Goal: Obtain resource: Download file/media

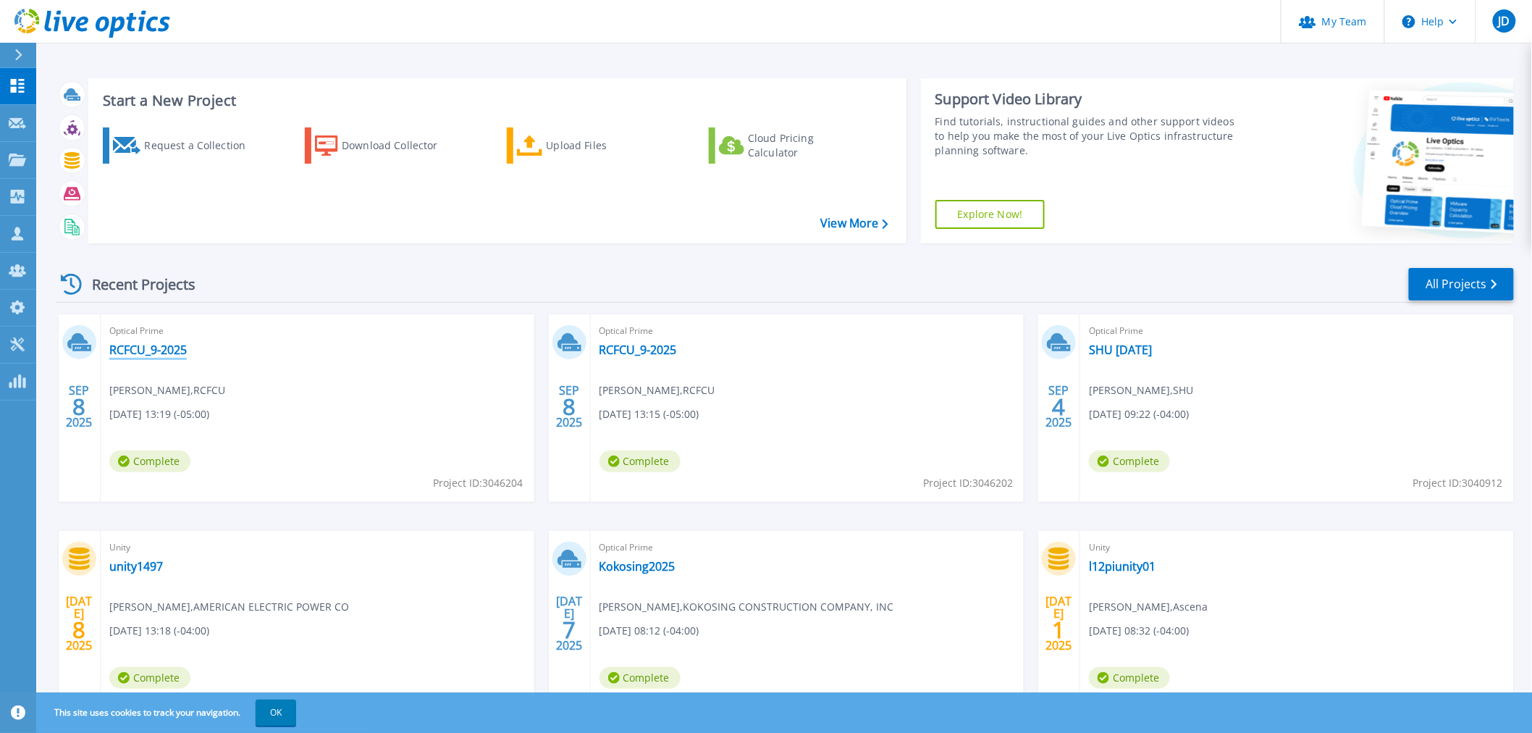
click at [168, 351] on link "RCFCU_9-2025" at bounding box center [147, 350] width 77 height 14
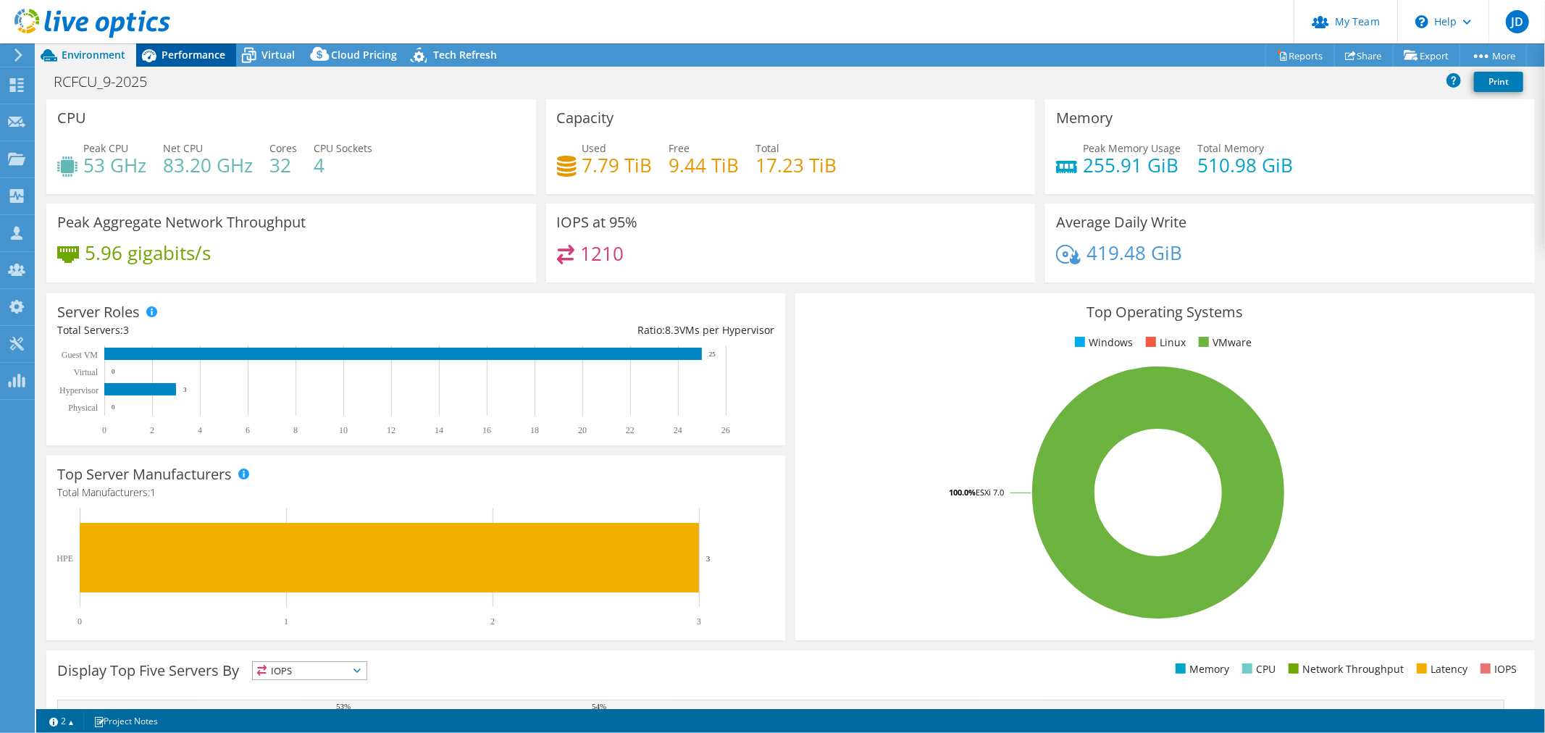
select select "USD"
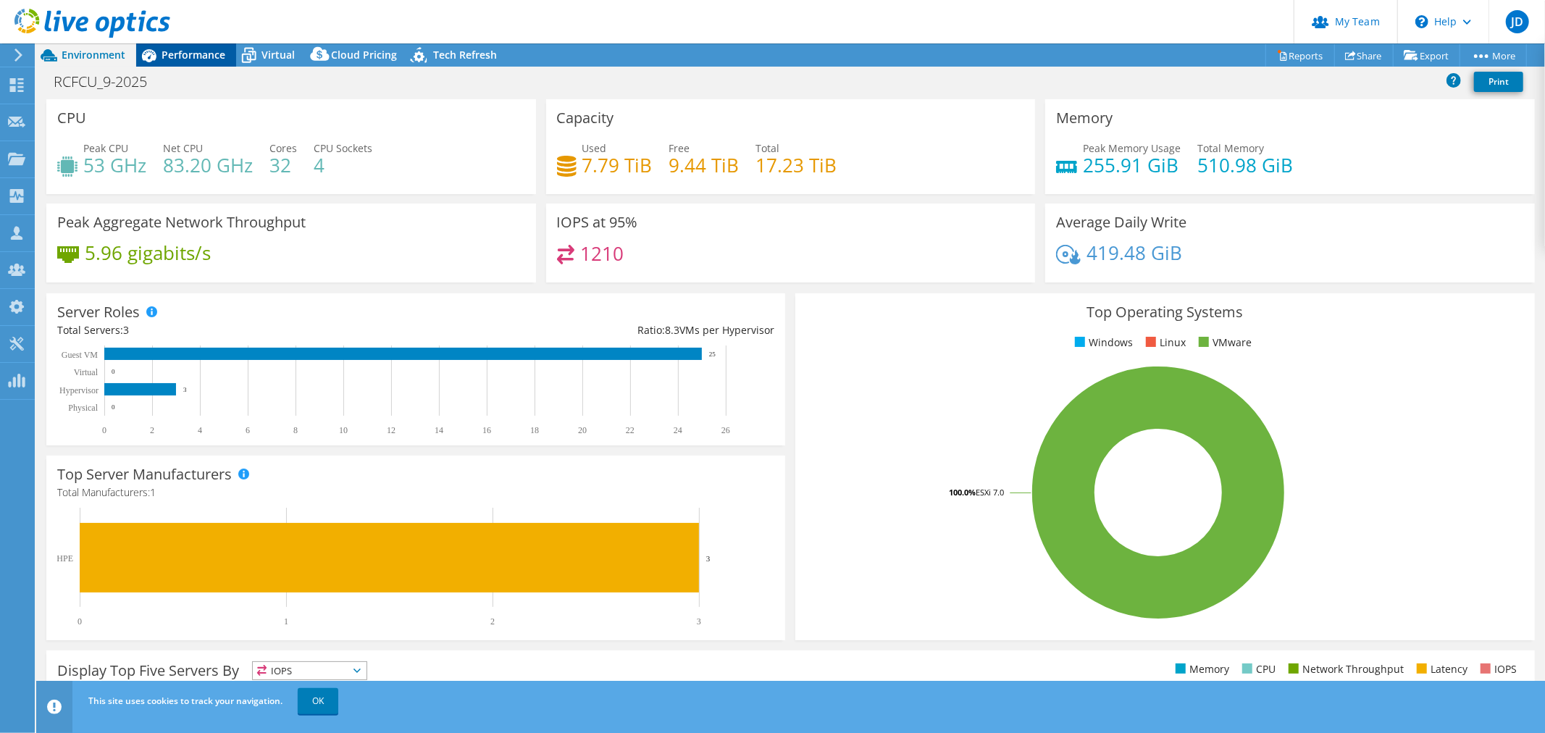
click at [205, 54] on span "Performance" at bounding box center [193, 55] width 64 height 14
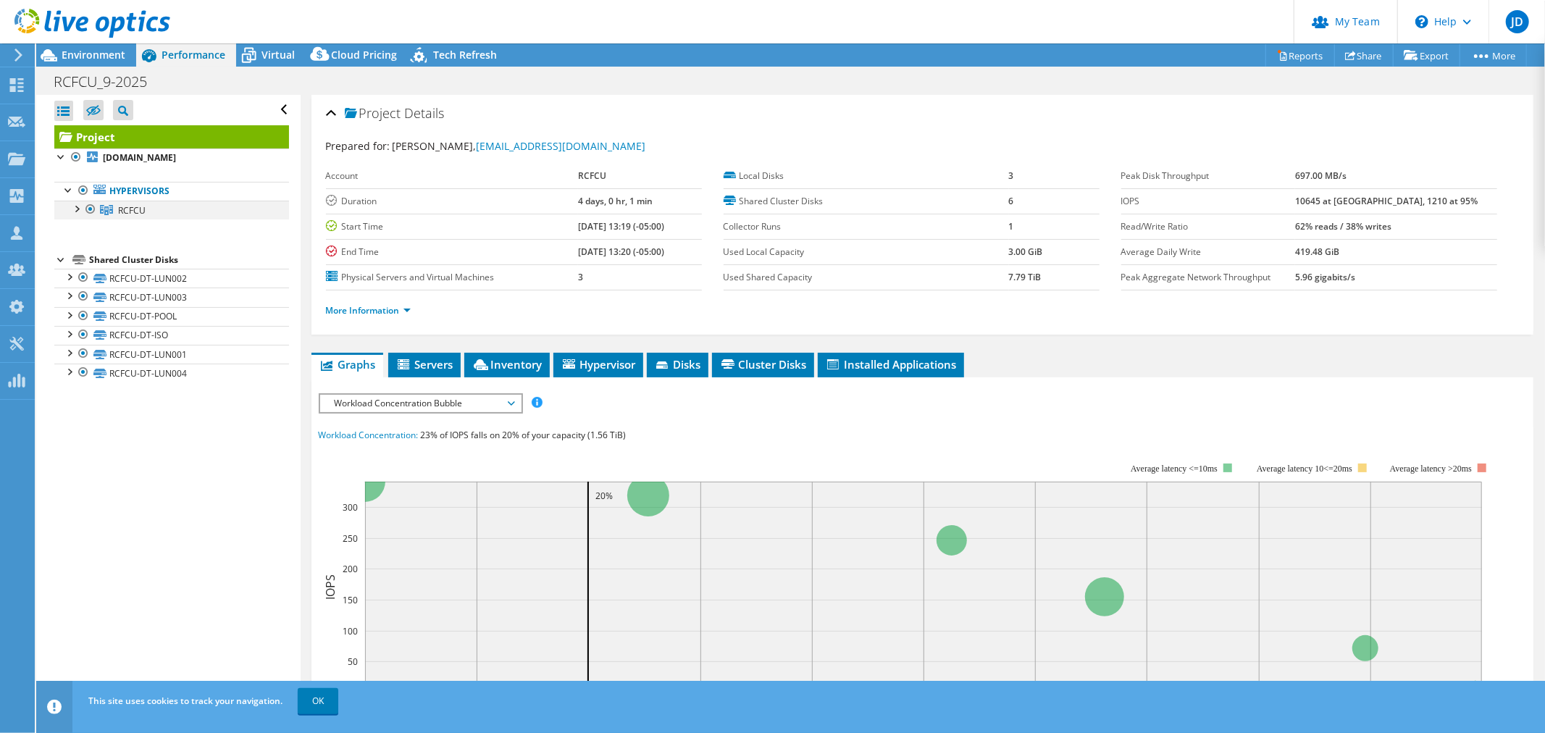
click at [71, 210] on div at bounding box center [76, 208] width 14 height 14
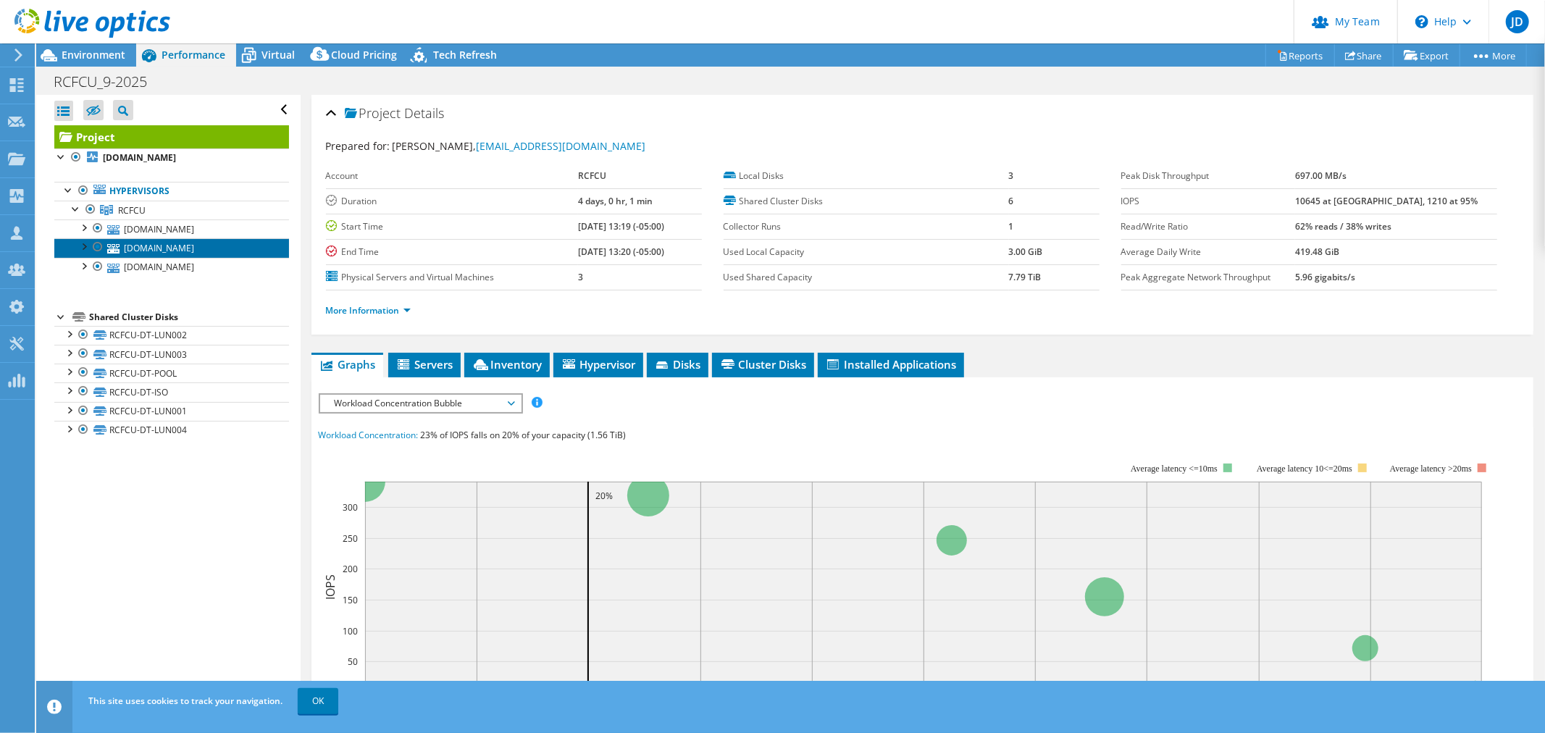
click at [183, 242] on link "[DOMAIN_NAME]" at bounding box center [171, 247] width 235 height 19
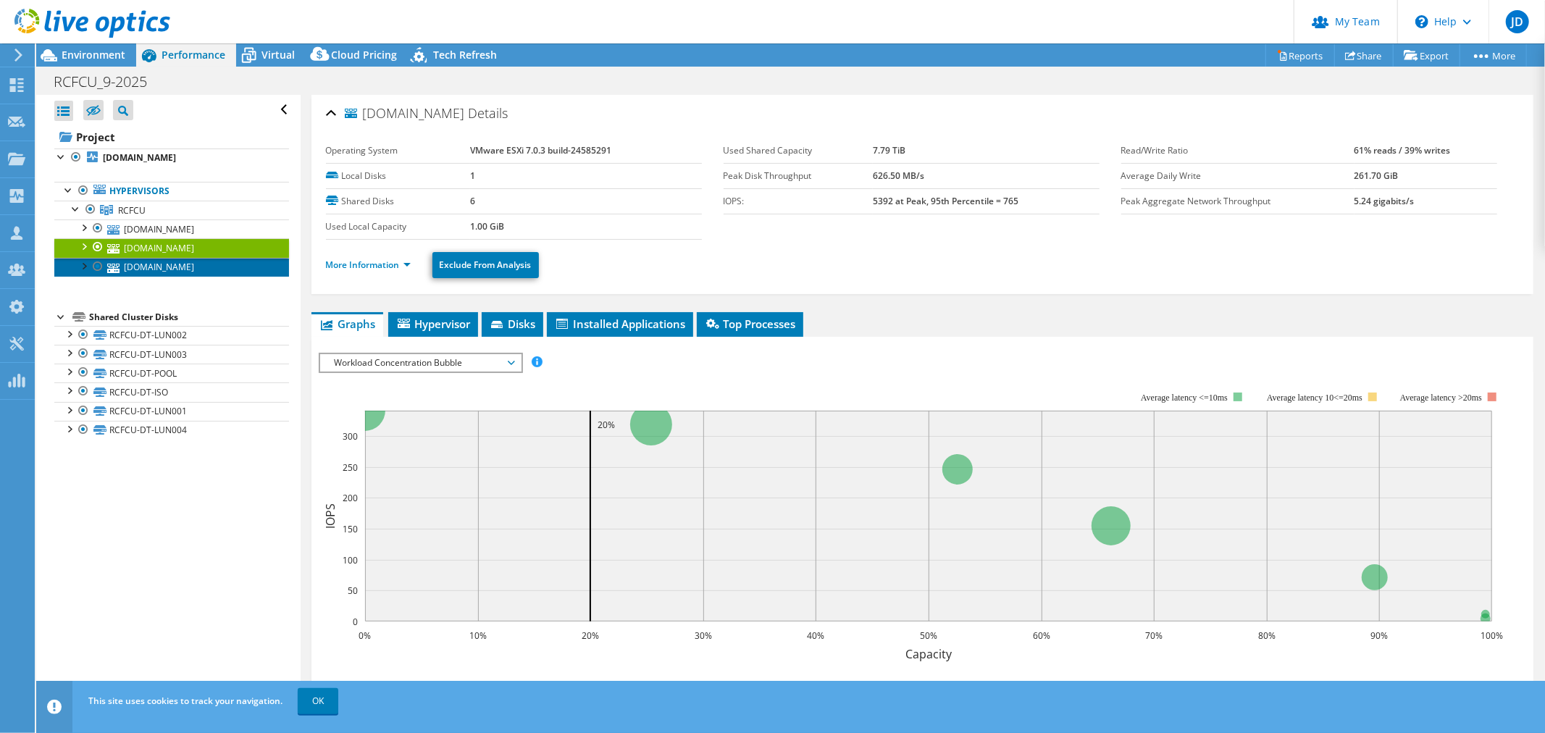
click at [190, 261] on link "[DOMAIN_NAME]" at bounding box center [171, 267] width 235 height 19
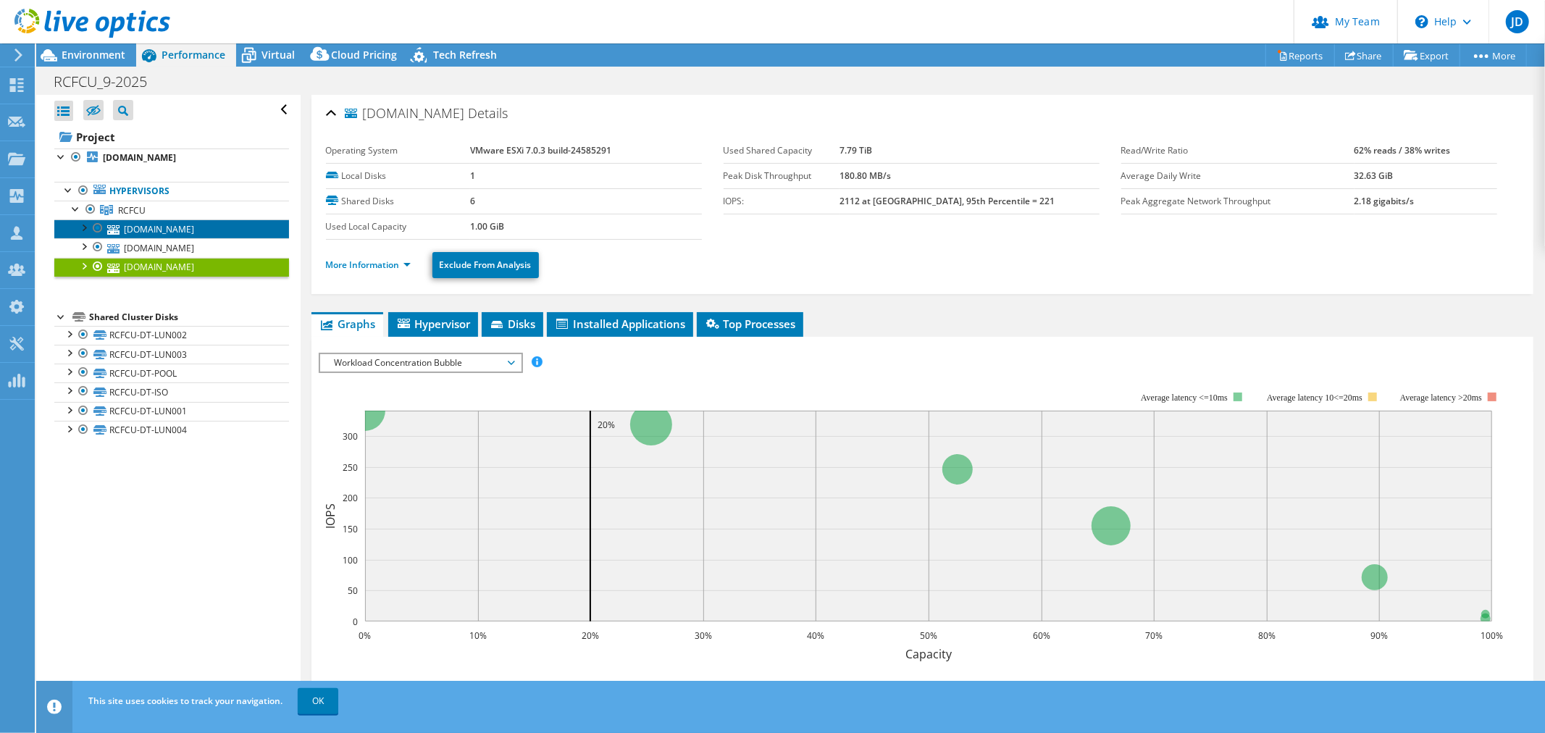
click at [196, 229] on link "[DOMAIN_NAME]" at bounding box center [171, 228] width 235 height 19
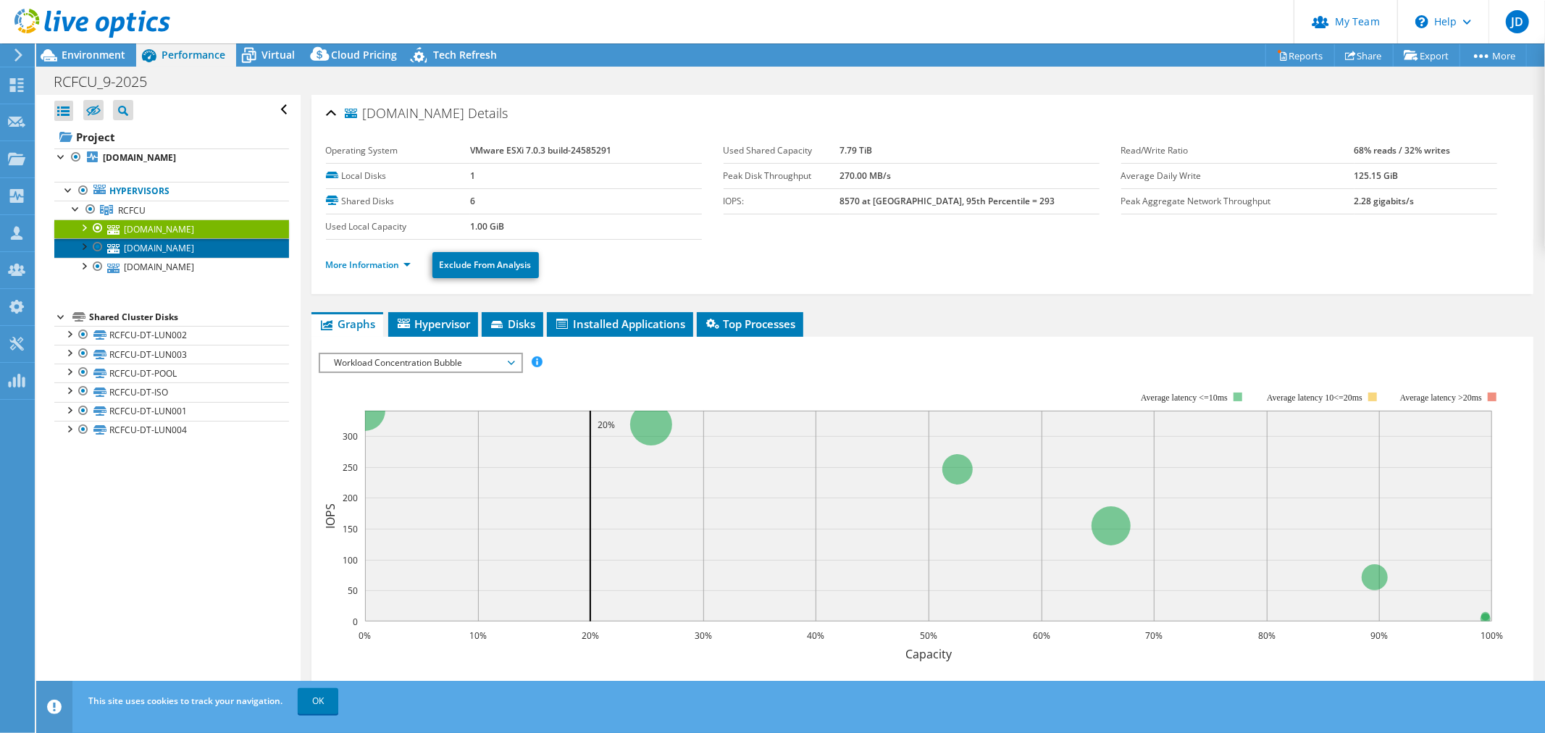
click at [194, 247] on link "[DOMAIN_NAME]" at bounding box center [171, 247] width 235 height 19
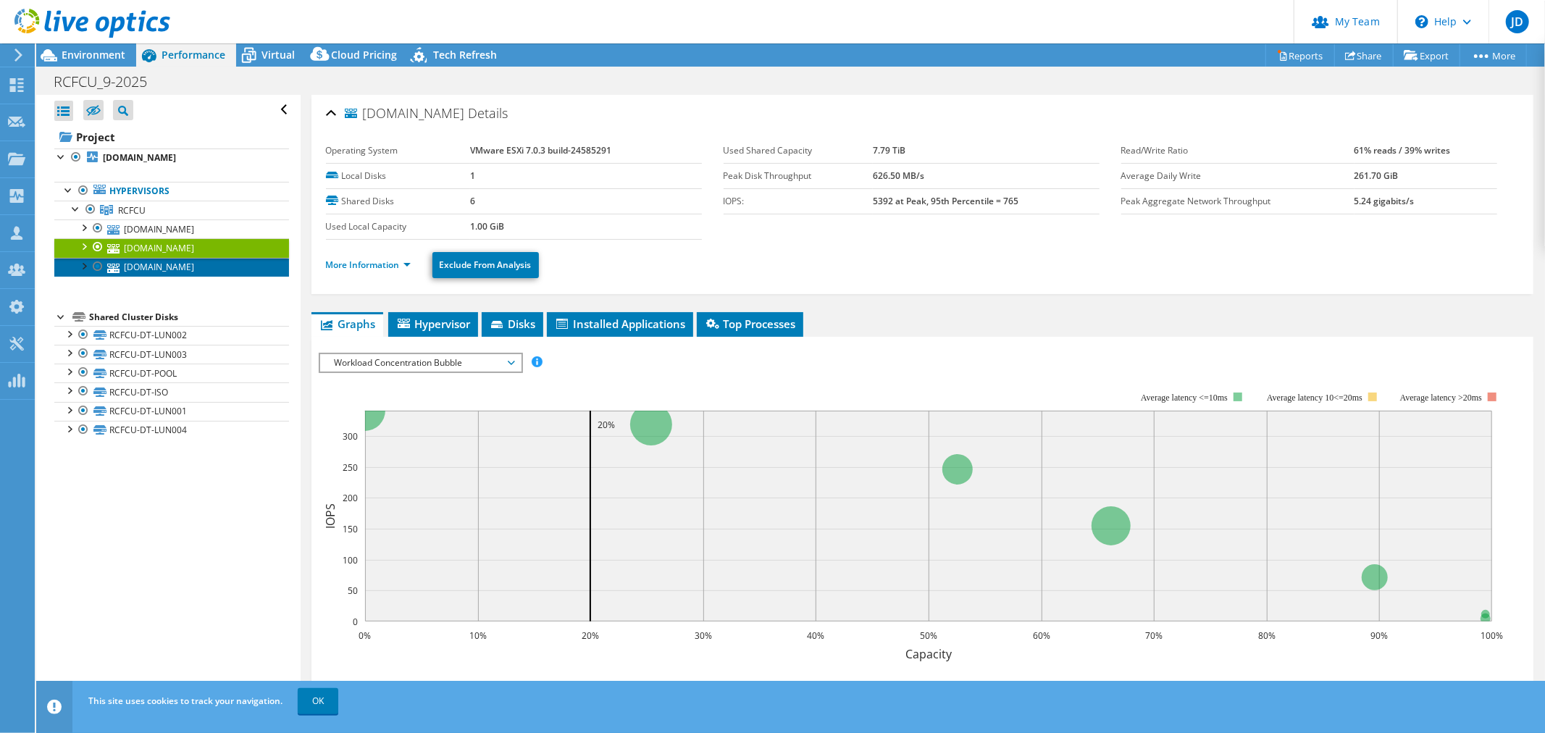
click at [194, 268] on link "[DOMAIN_NAME]" at bounding box center [171, 267] width 235 height 19
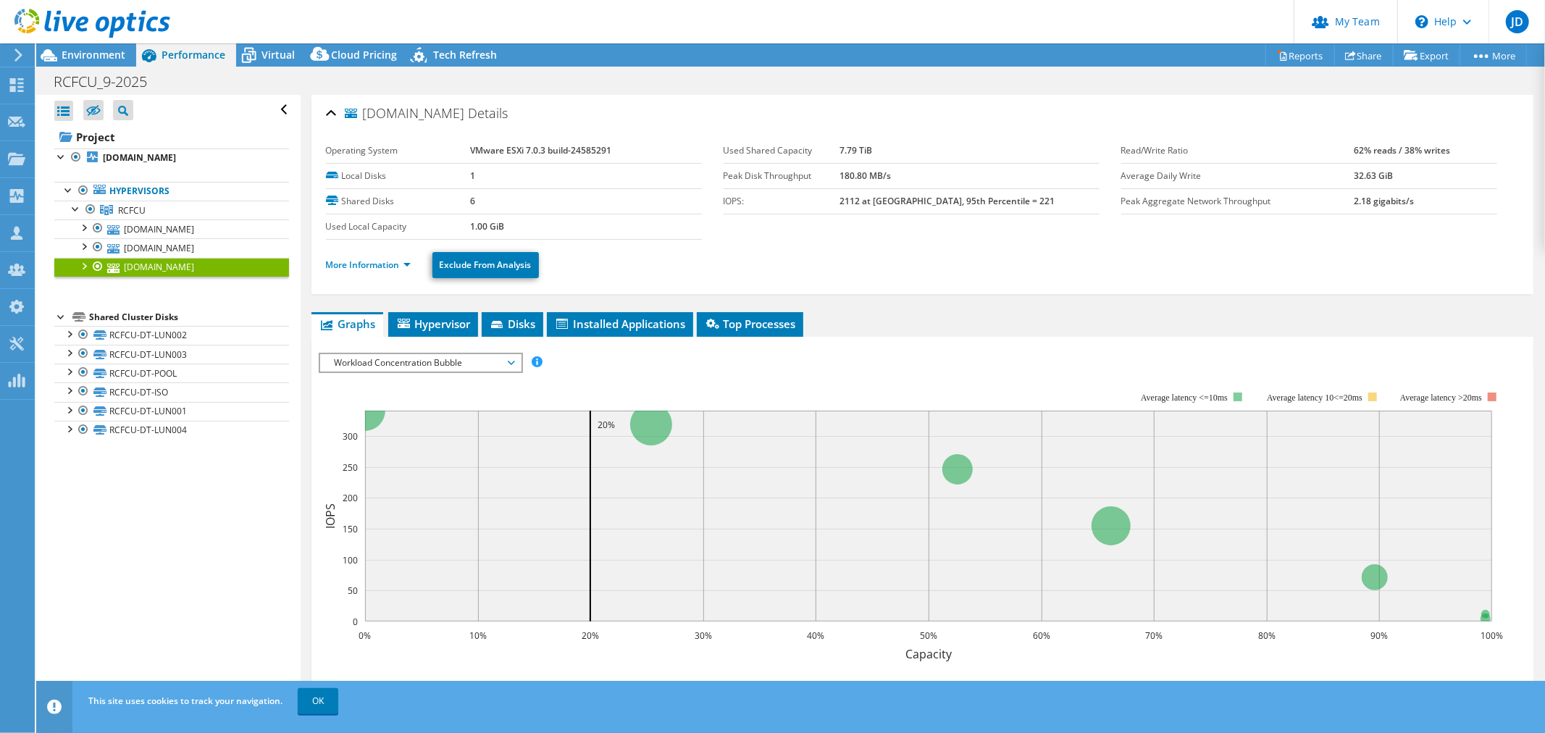
click at [91, 46] on div at bounding box center [85, 24] width 170 height 49
click at [96, 56] on span "Environment" at bounding box center [94, 55] width 64 height 14
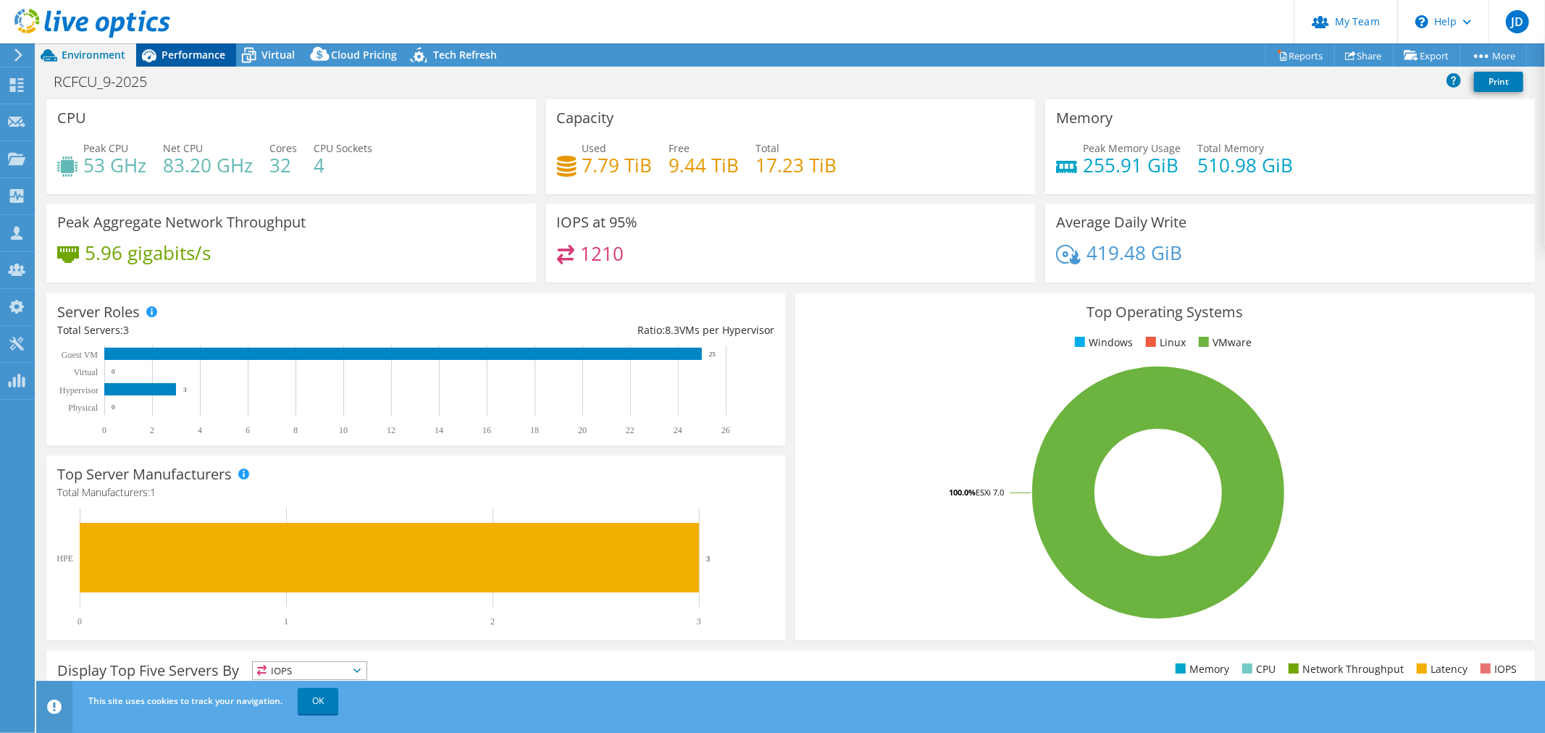
click at [183, 48] on span "Performance" at bounding box center [193, 55] width 64 height 14
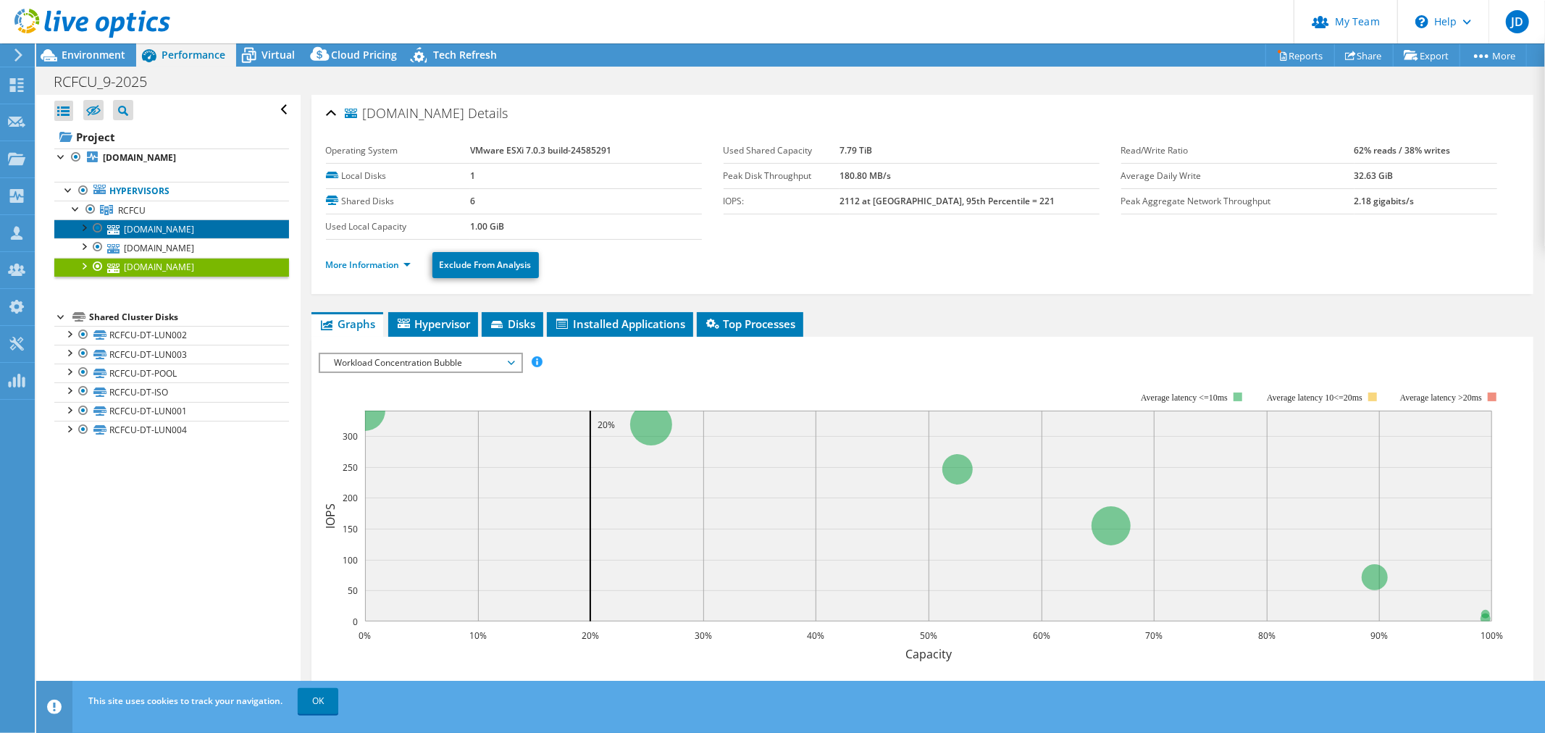
click at [153, 227] on link "[DOMAIN_NAME]" at bounding box center [171, 228] width 235 height 19
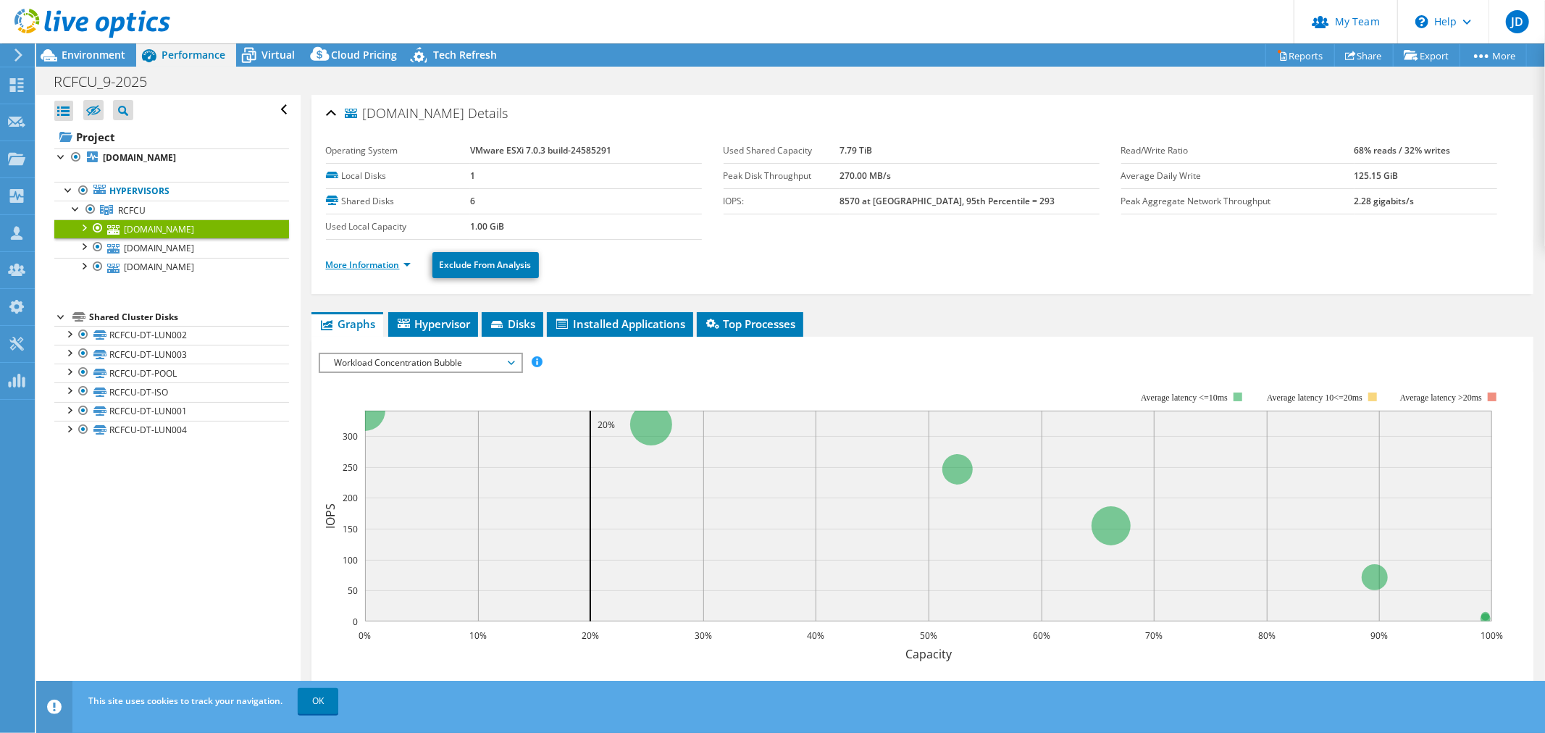
click at [408, 264] on link "More Information" at bounding box center [368, 265] width 85 height 12
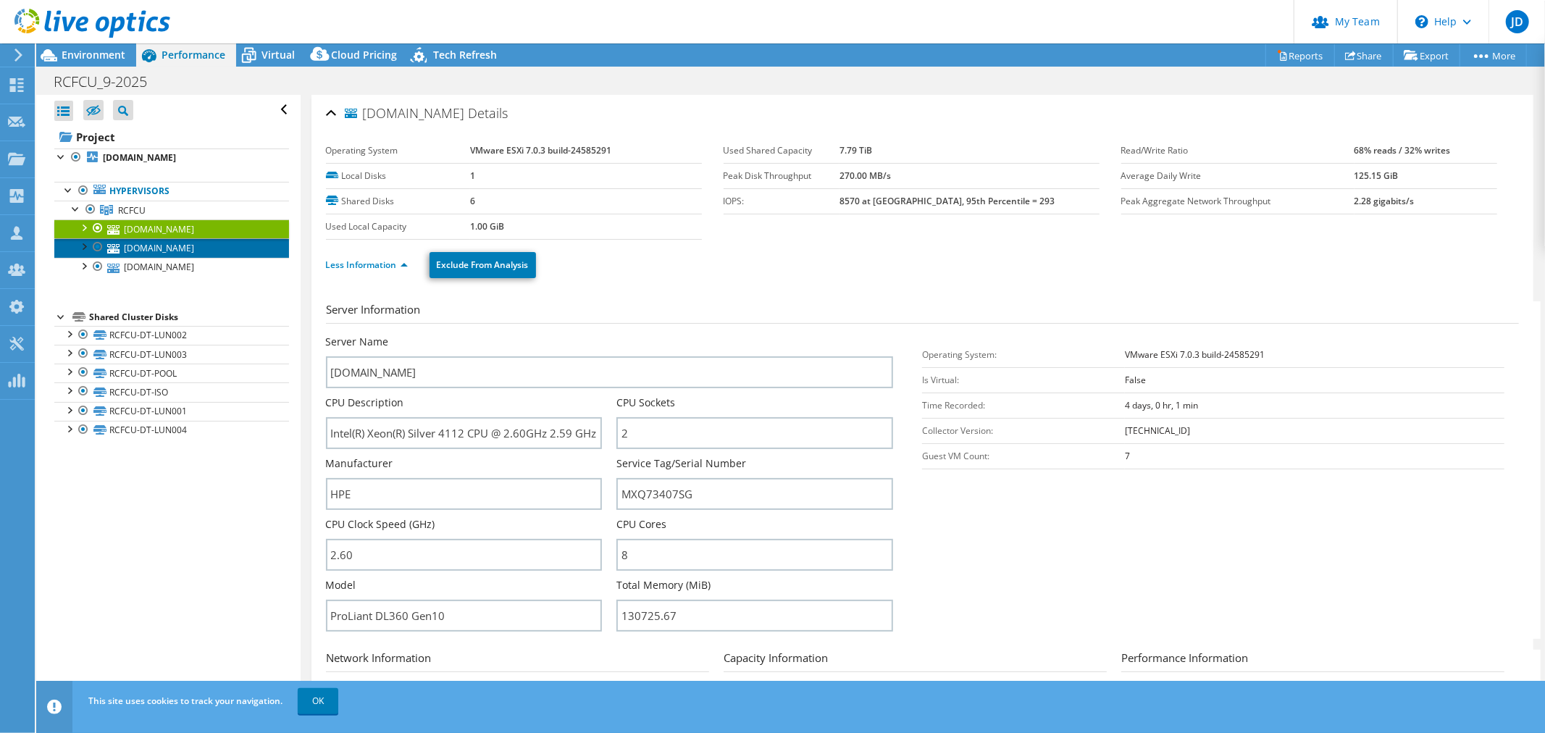
click at [235, 244] on link "[DOMAIN_NAME]" at bounding box center [171, 247] width 235 height 19
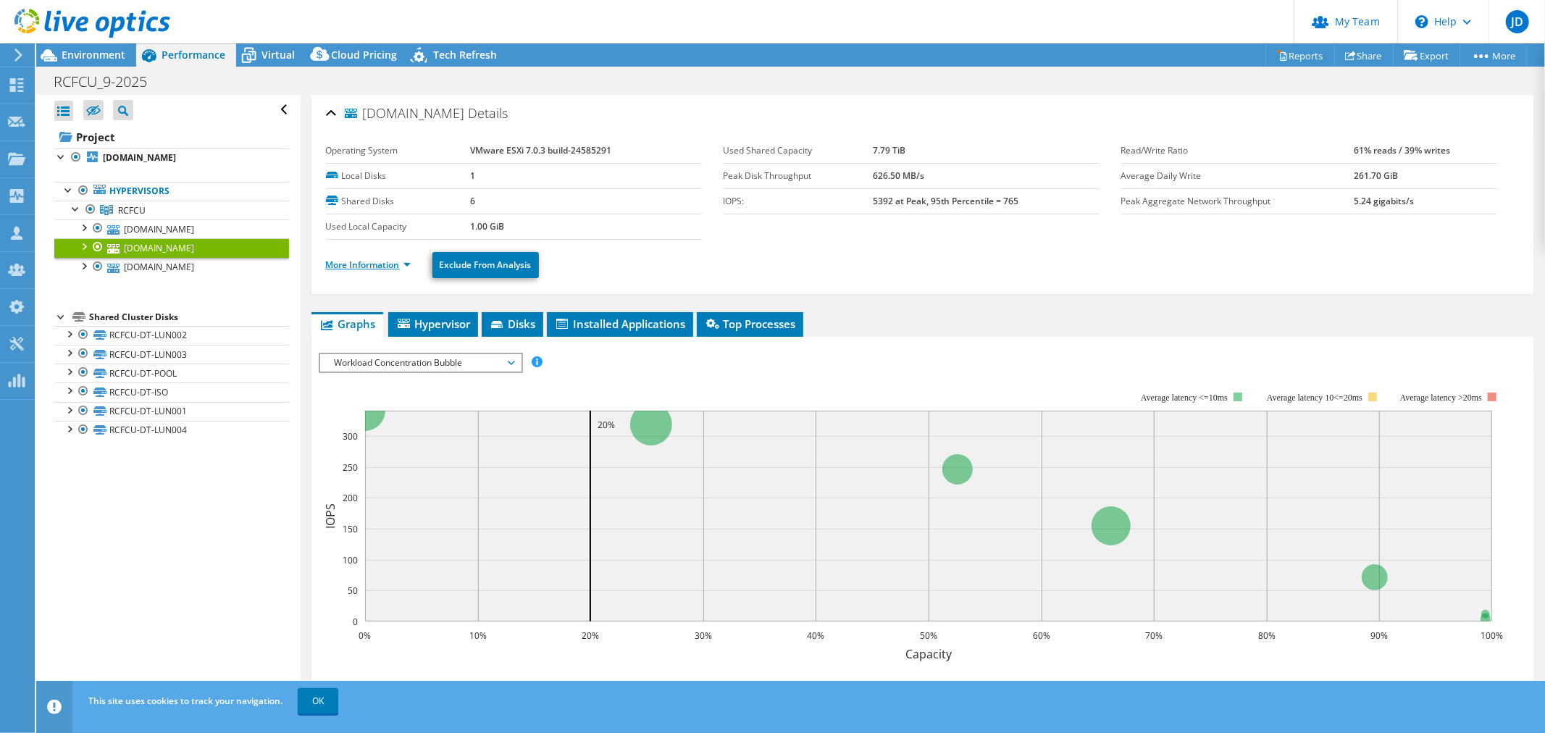
click at [410, 263] on link "More Information" at bounding box center [368, 265] width 85 height 12
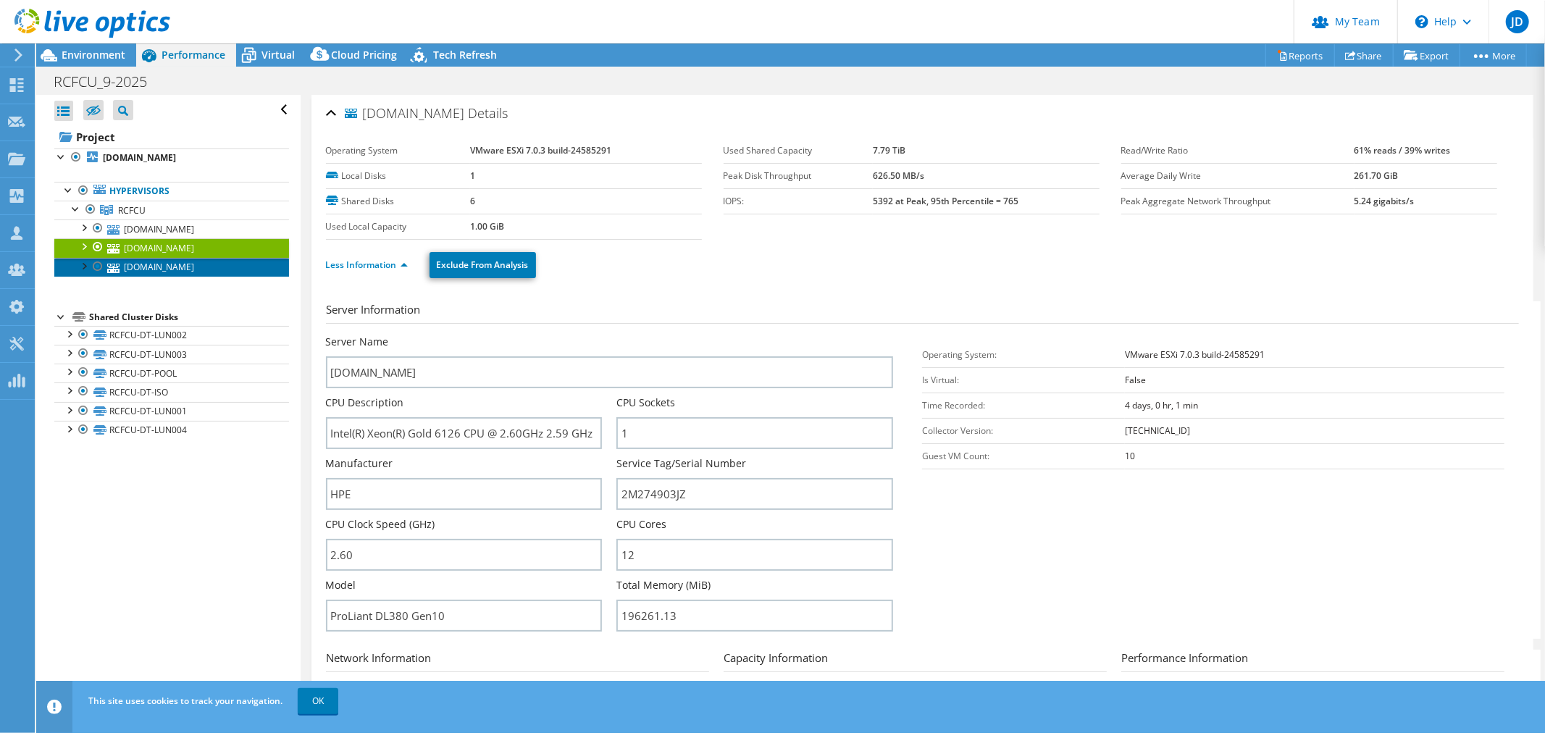
click at [219, 266] on link "[DOMAIN_NAME]" at bounding box center [171, 267] width 235 height 19
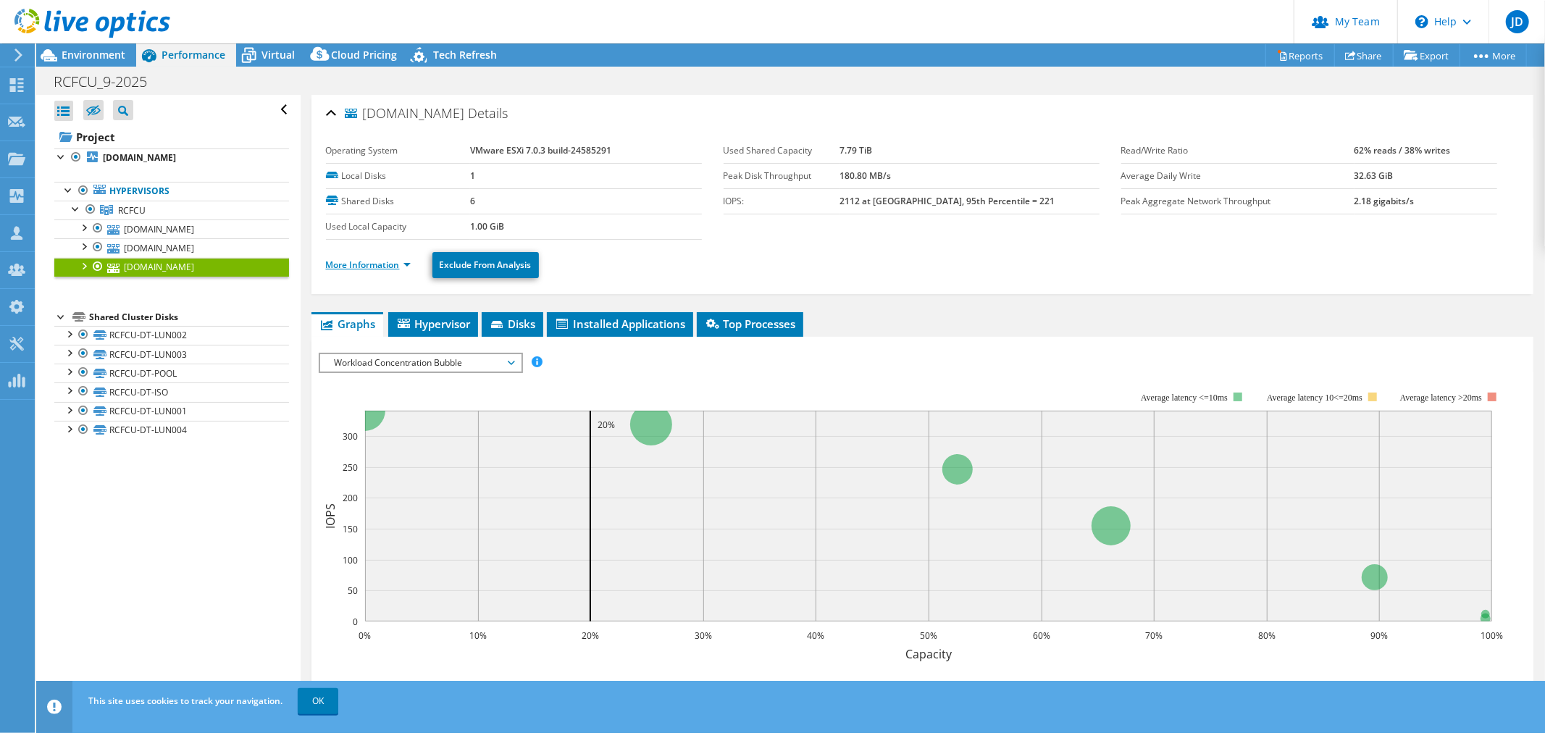
click at [410, 264] on link "More Information" at bounding box center [368, 265] width 85 height 12
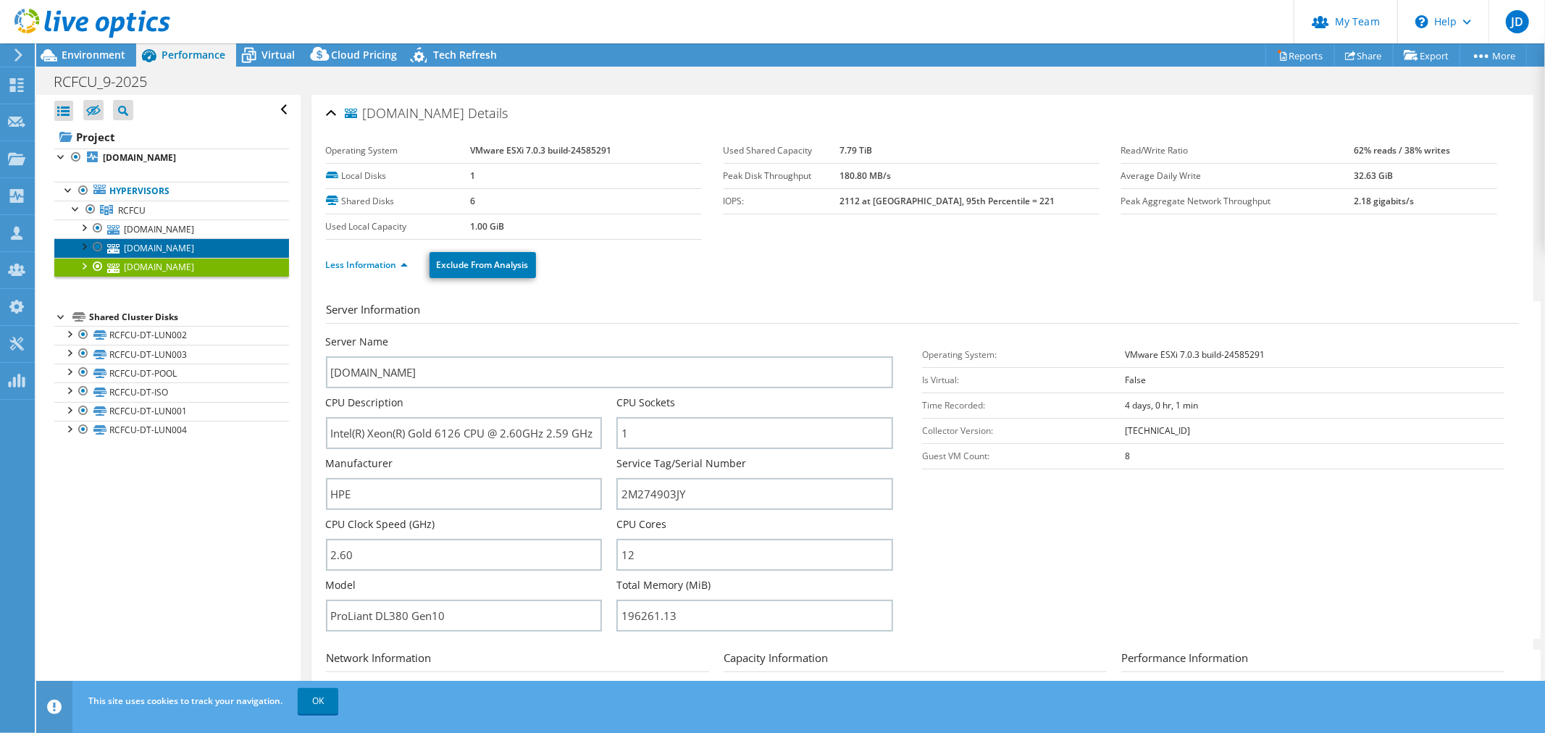
click at [175, 248] on link "[DOMAIN_NAME]" at bounding box center [171, 247] width 235 height 19
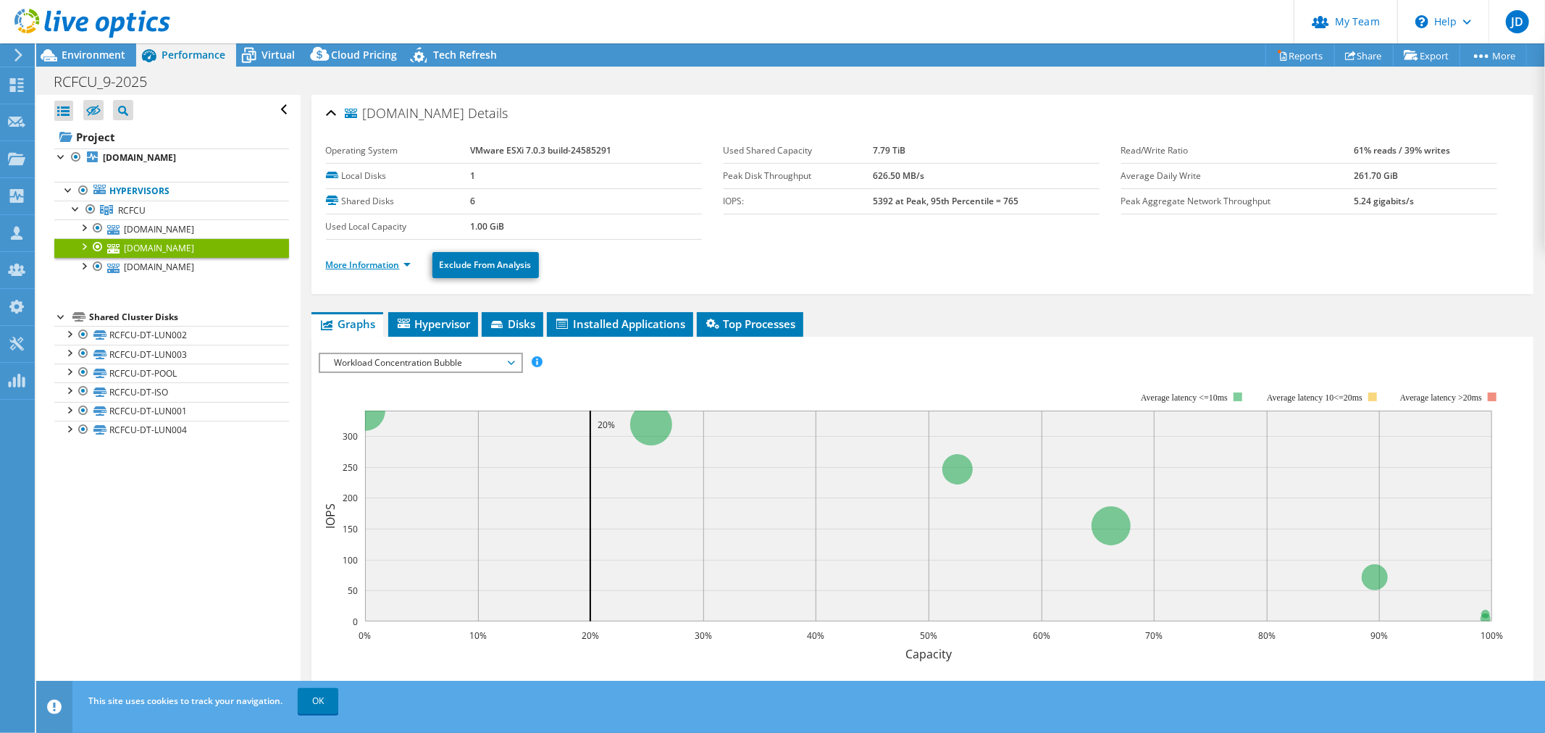
click at [408, 265] on link "More Information" at bounding box center [368, 265] width 85 height 12
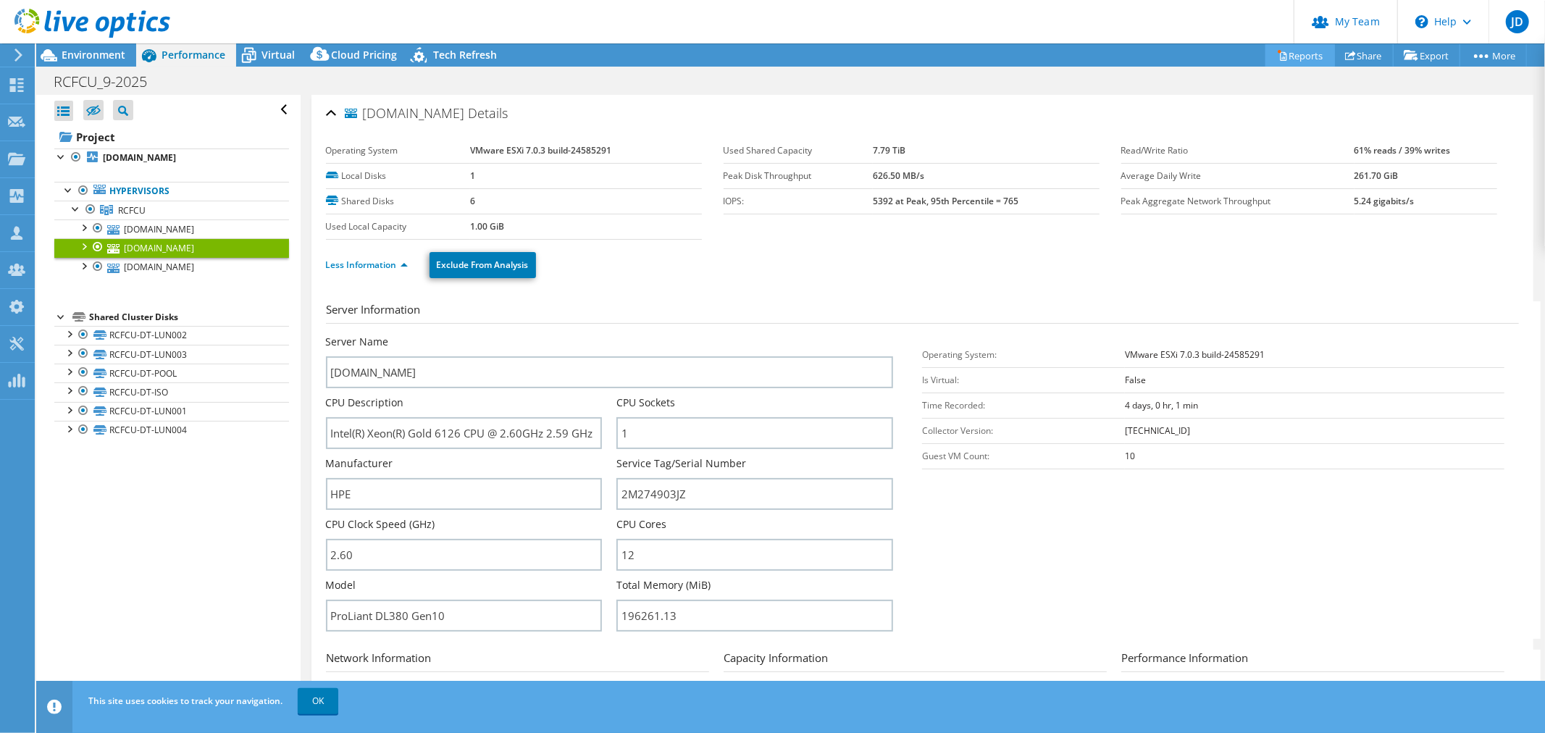
click at [1299, 54] on link "Reports" at bounding box center [1300, 55] width 70 height 22
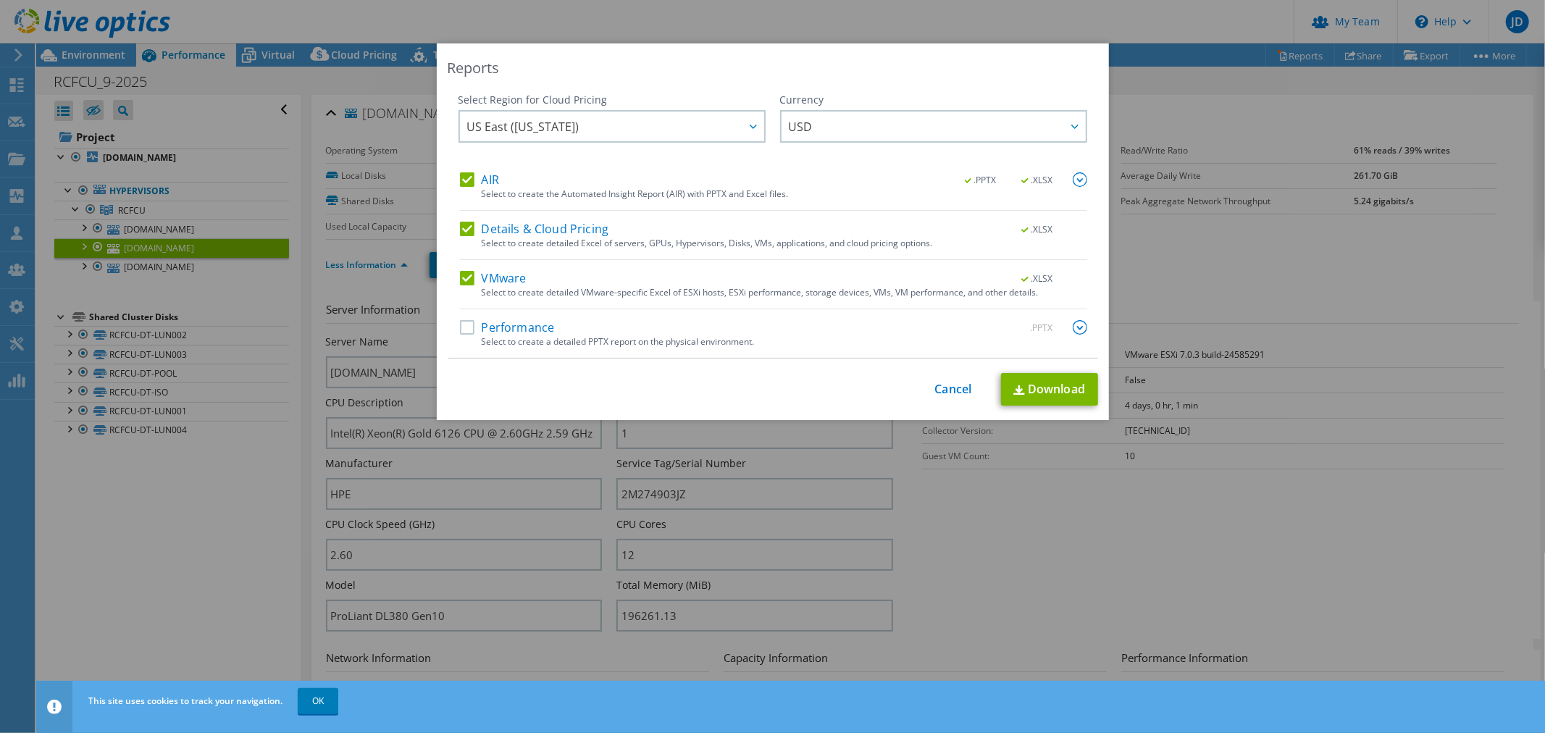
drag, startPoint x: 466, startPoint y: 227, endPoint x: 458, endPoint y: 198, distance: 30.0
click at [466, 227] on label "Details & Cloud Pricing" at bounding box center [534, 229] width 149 height 14
click at [0, 0] on input "Details & Cloud Pricing" at bounding box center [0, 0] width 0 height 0
click at [460, 182] on label "AIR" at bounding box center [479, 179] width 39 height 14
click at [0, 0] on input "AIR" at bounding box center [0, 0] width 0 height 0
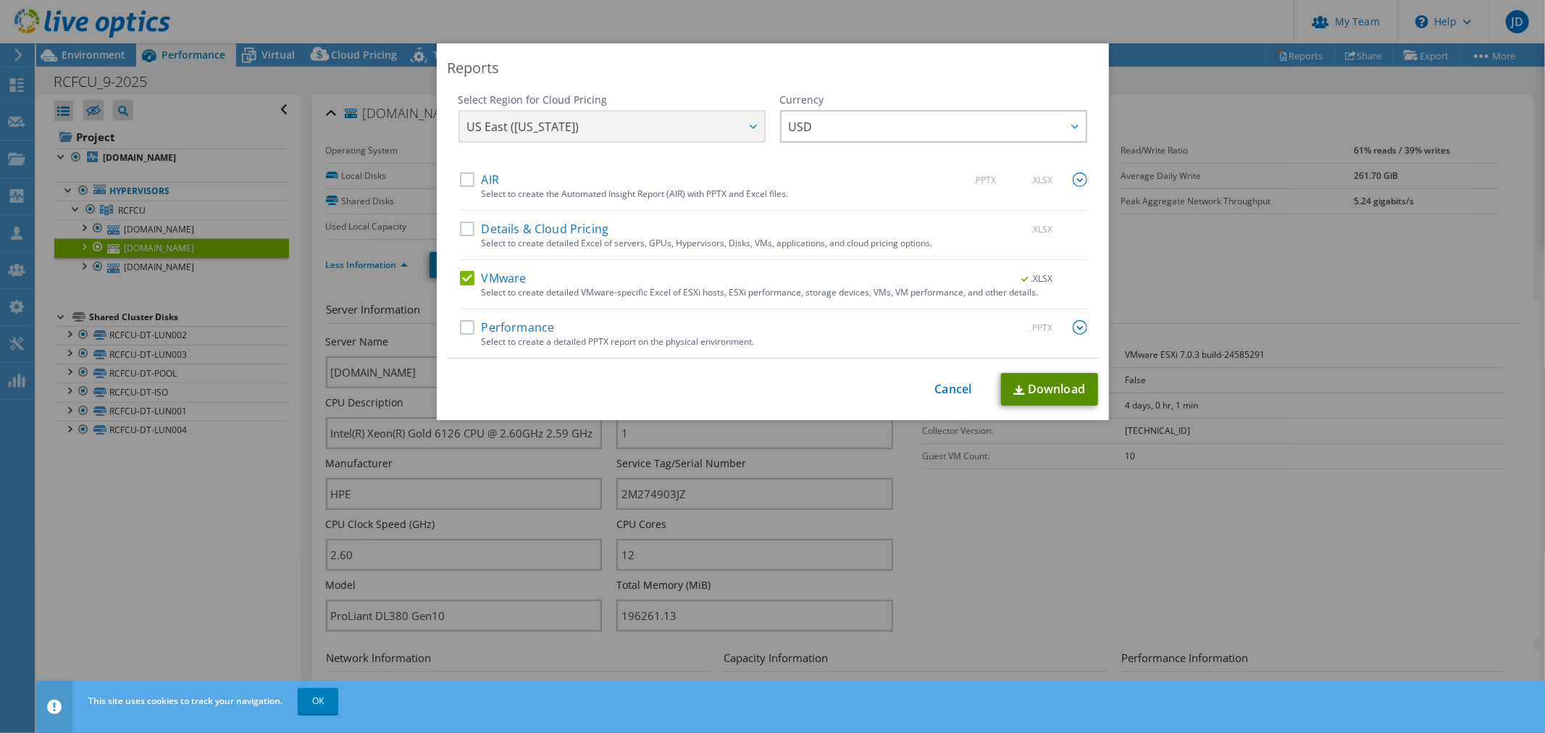
click at [1064, 382] on link "Download" at bounding box center [1049, 389] width 97 height 33
click at [954, 387] on link "Cancel" at bounding box center [953, 389] width 37 height 14
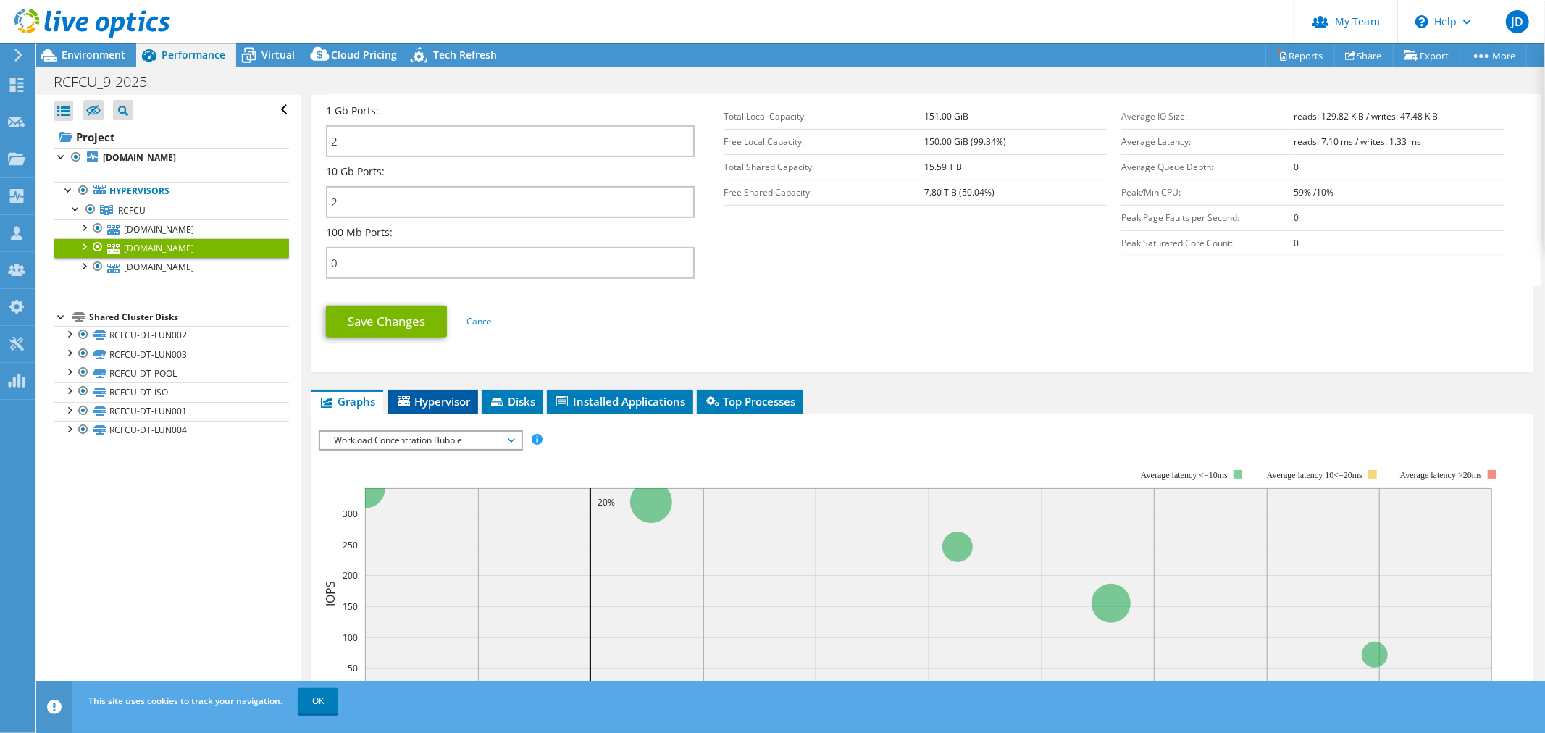
scroll to position [578, 0]
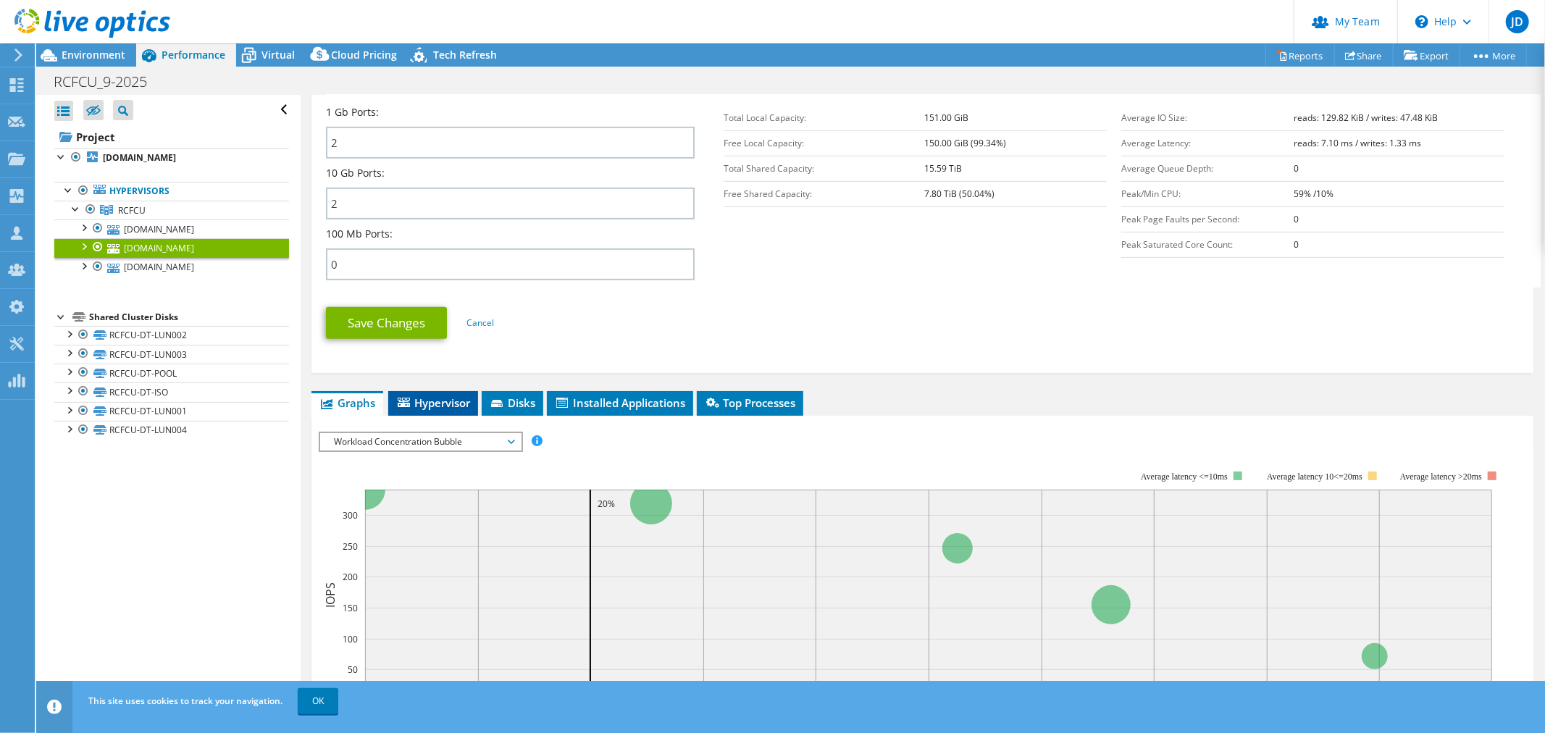
click at [445, 404] on li "Hypervisor" at bounding box center [433, 403] width 90 height 25
